Goal: Find specific page/section

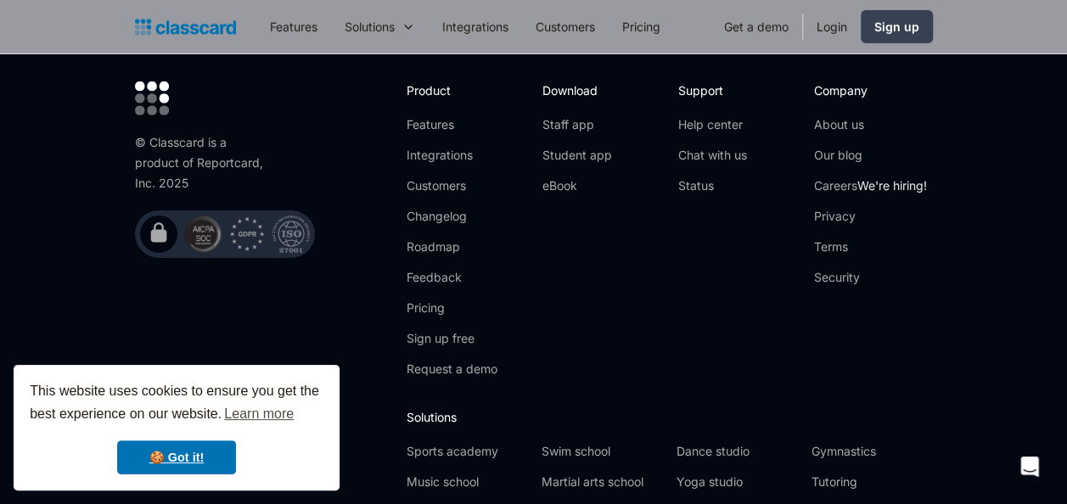
scroll to position [5798, 0]
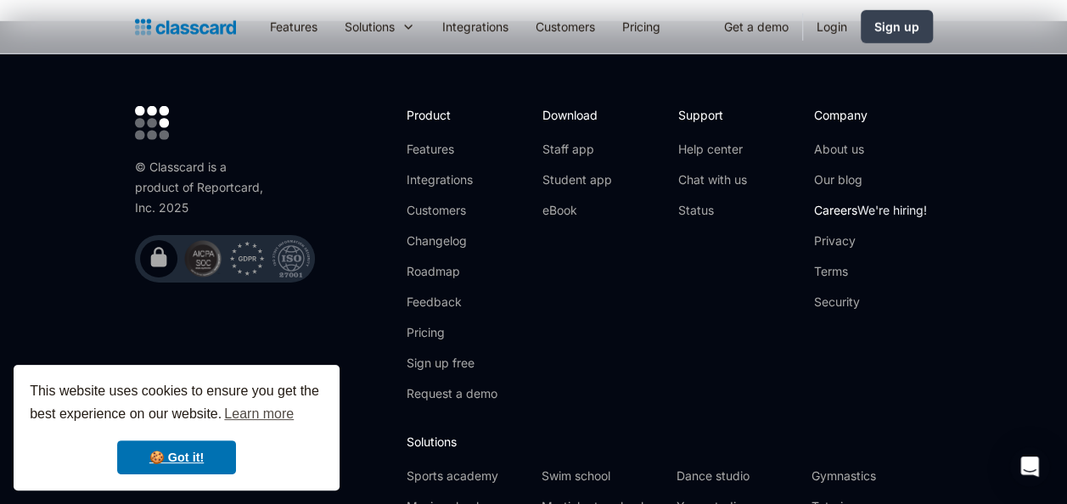
click at [834, 202] on link "Careers We're hiring!" at bounding box center [870, 210] width 113 height 17
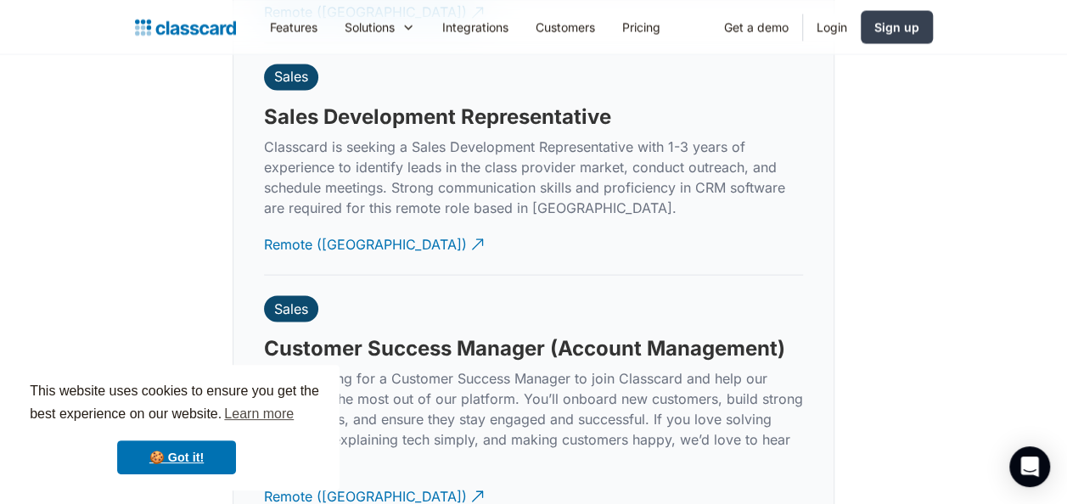
scroll to position [4901, 0]
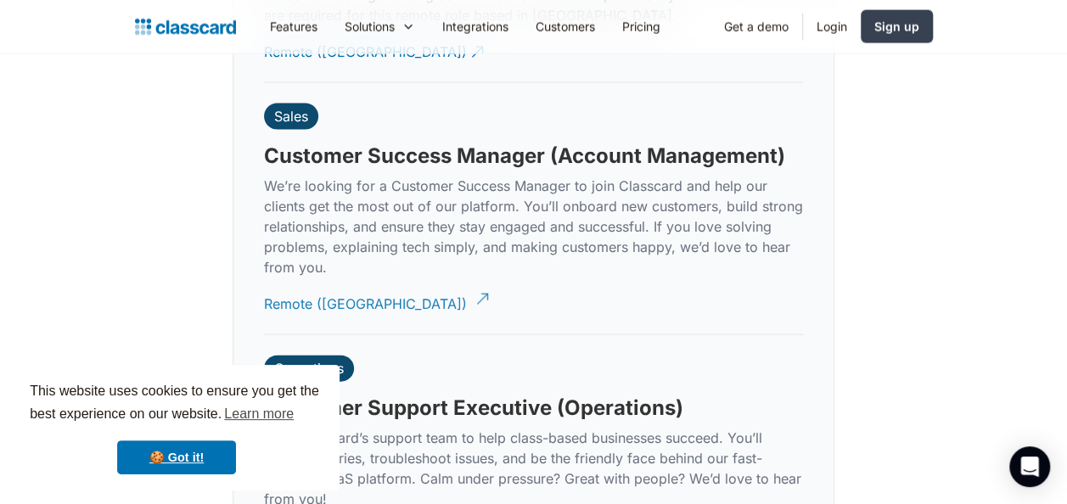
click at [323, 281] on div "Remote (India)" at bounding box center [365, 297] width 203 height 33
